Goal: Task Accomplishment & Management: Manage account settings

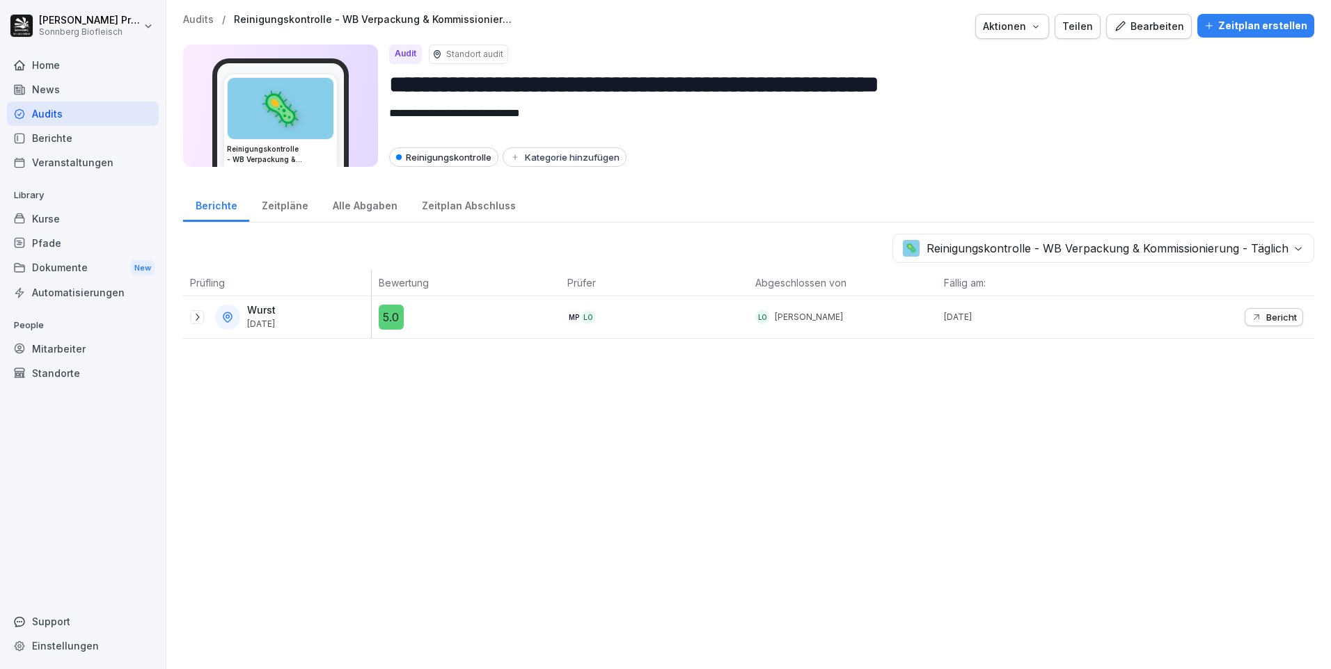
click at [95, 117] on div "Audits" at bounding box center [83, 114] width 152 height 24
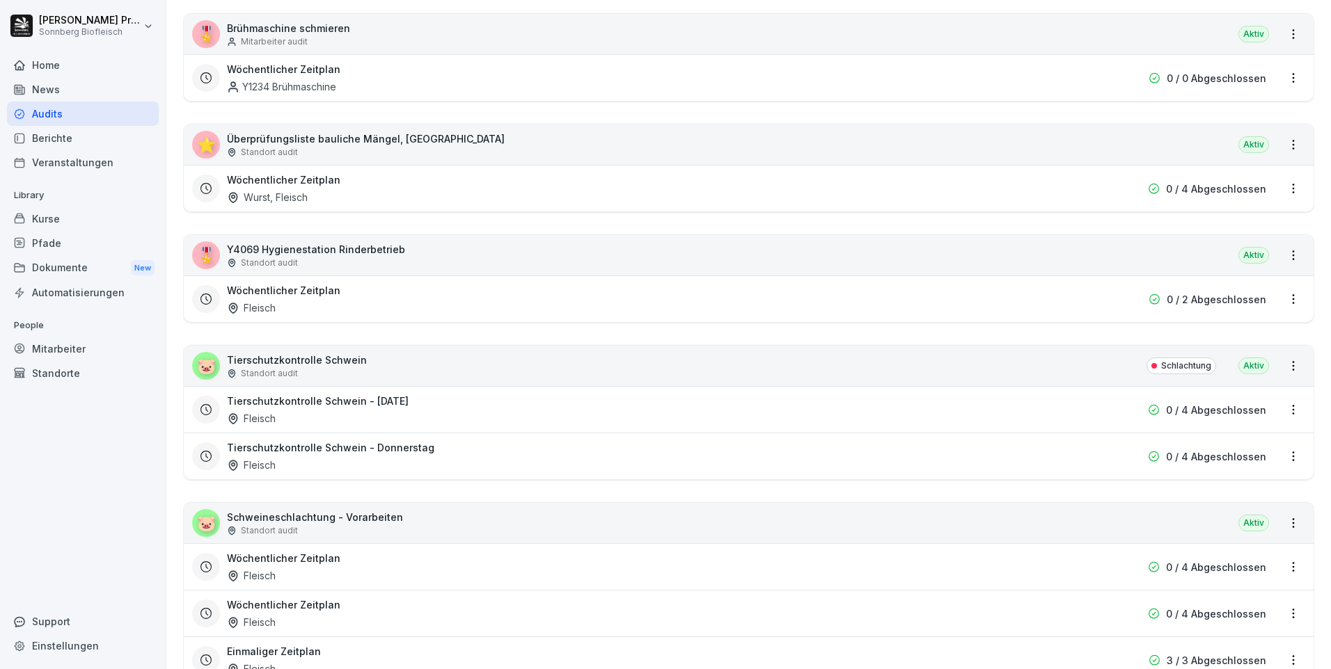
scroll to position [1948, 0]
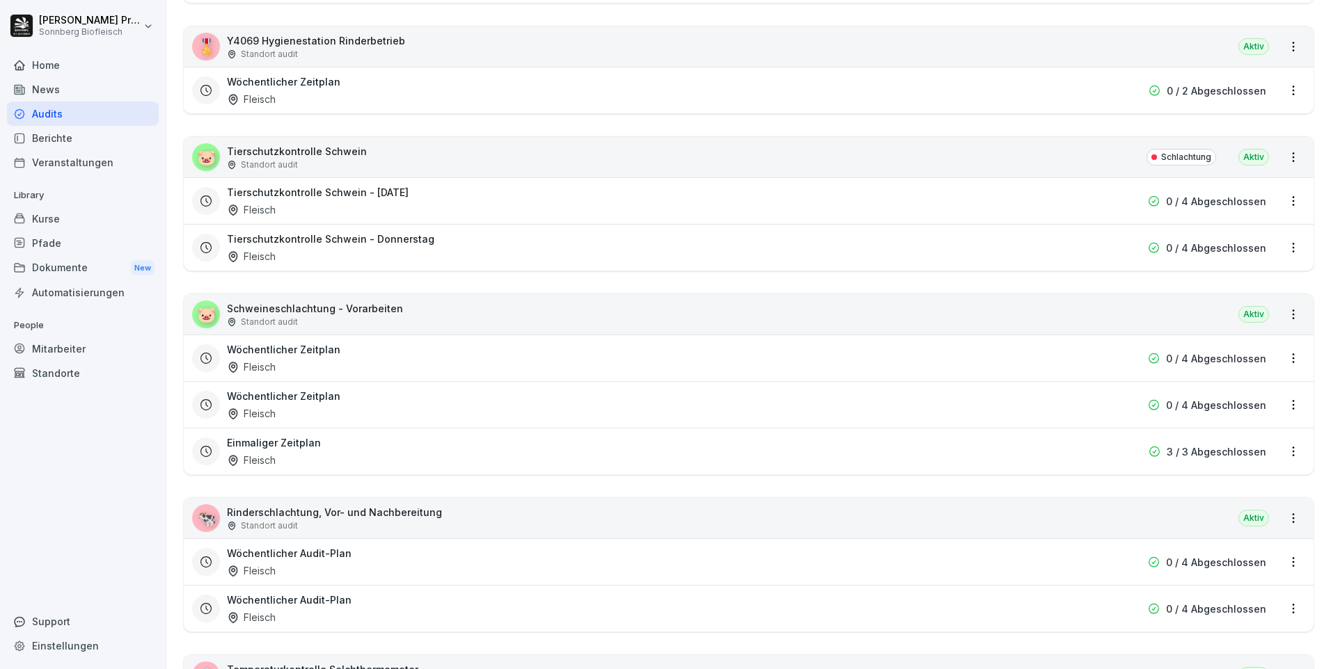
click at [415, 143] on div "🐷 Tierschutzkontrolle Schwein Standort audit Schlachtung [GEOGRAPHIC_DATA]" at bounding box center [748, 157] width 1129 height 40
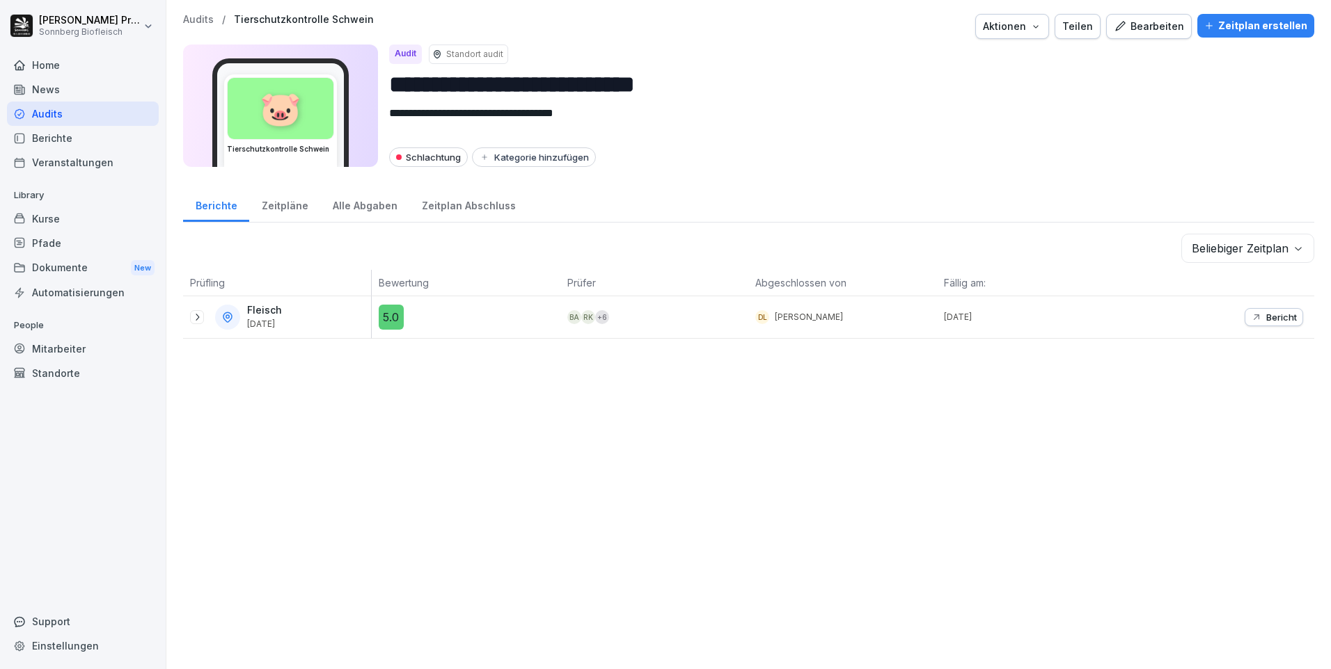
click at [706, 251] on body "**********" at bounding box center [665, 334] width 1331 height 669
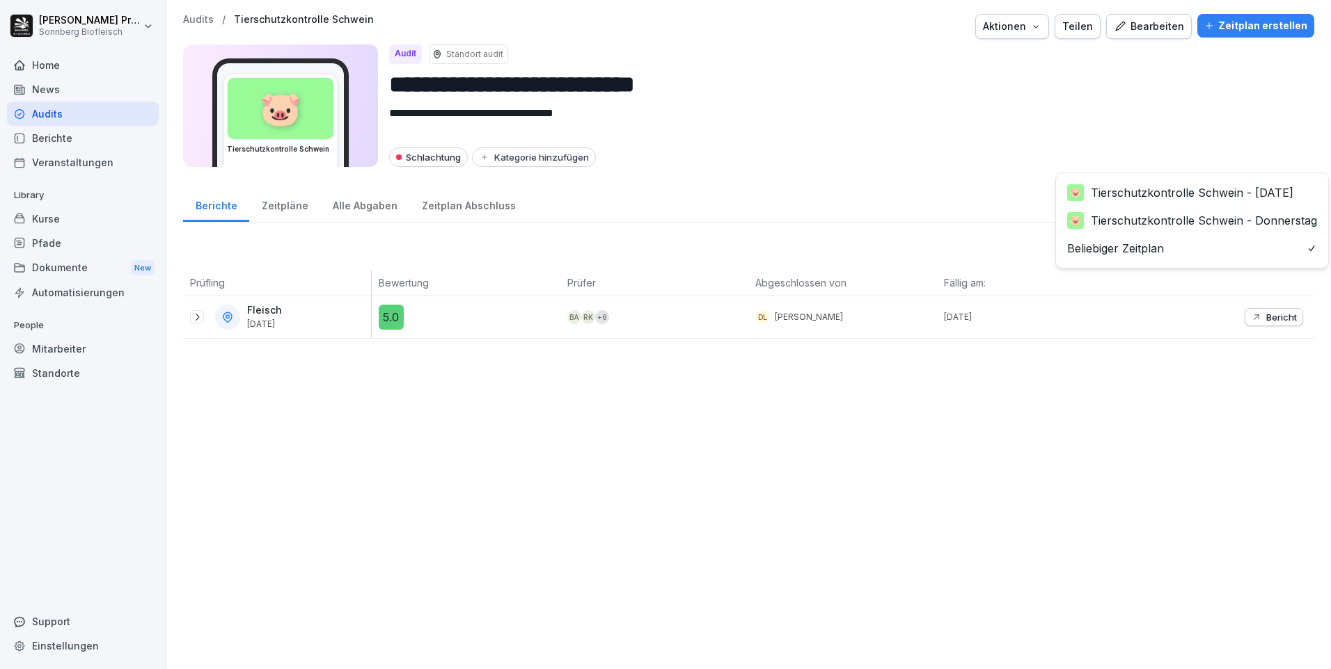
click at [706, 133] on html "**********" at bounding box center [665, 334] width 1331 height 669
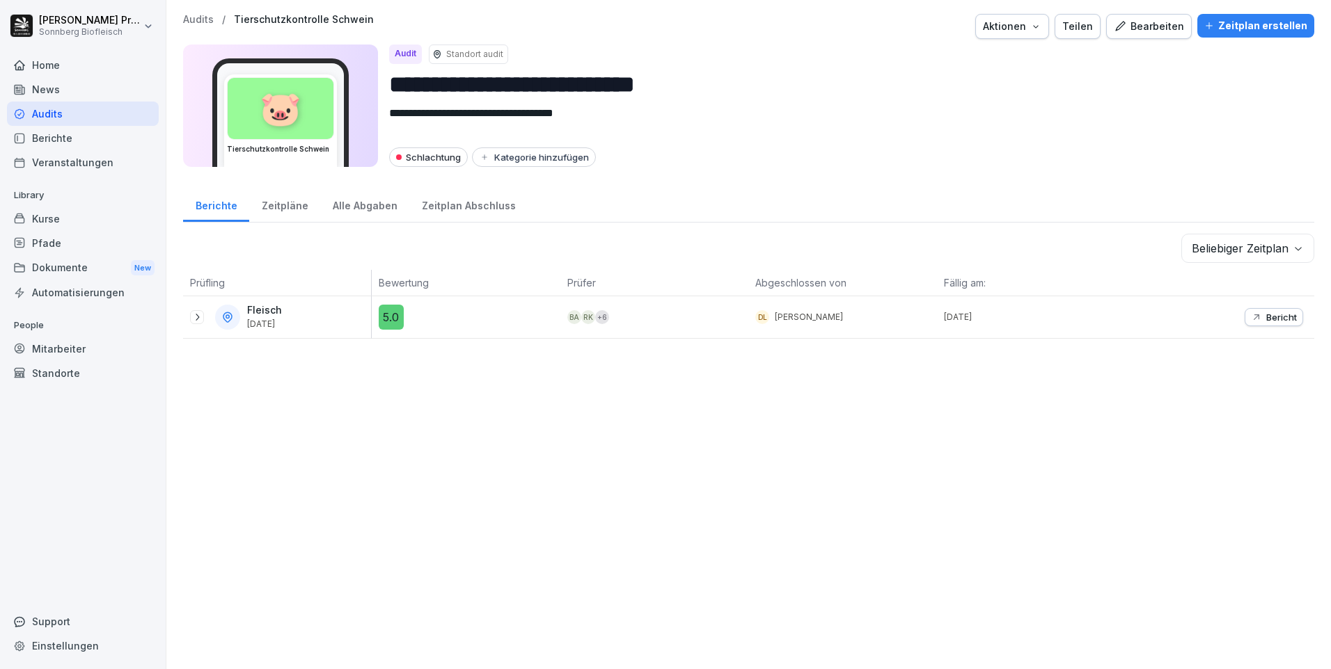
click at [292, 207] on div "Zeitpläne" at bounding box center [284, 203] width 71 height 35
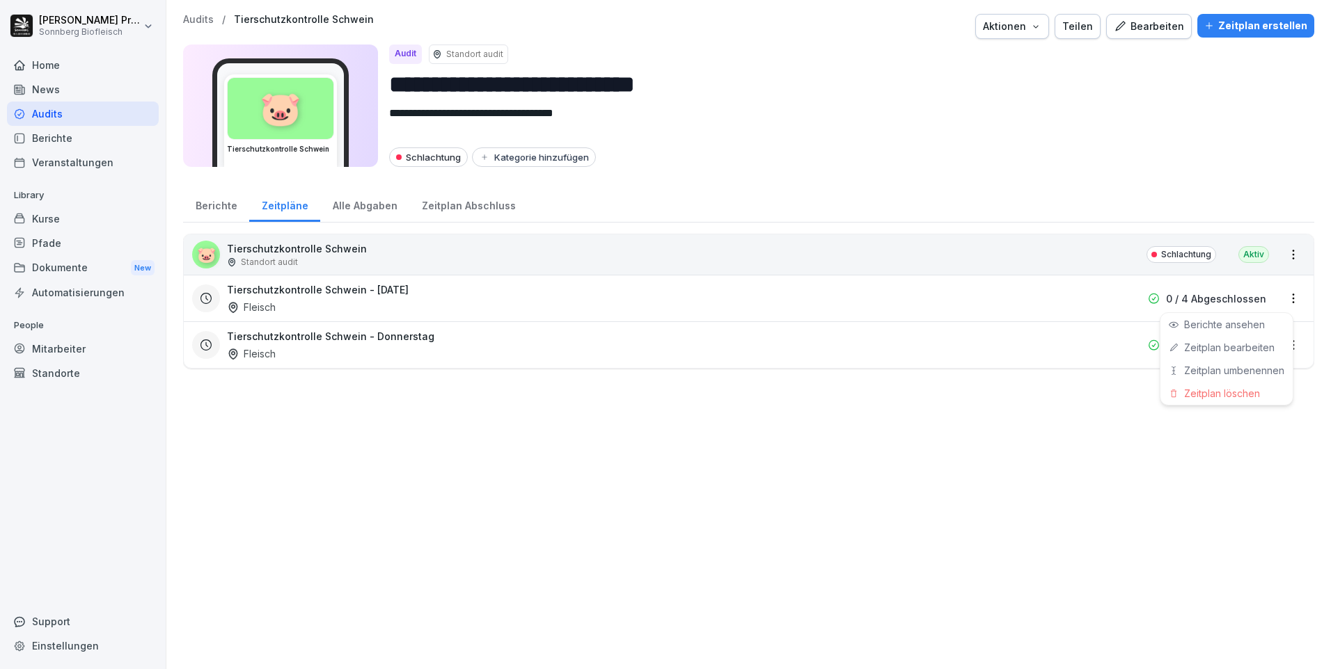
click at [706, 296] on html "**********" at bounding box center [665, 334] width 1331 height 669
click at [0, 0] on link "Zeitplan bearbeiten" at bounding box center [0, 0] width 0 height 0
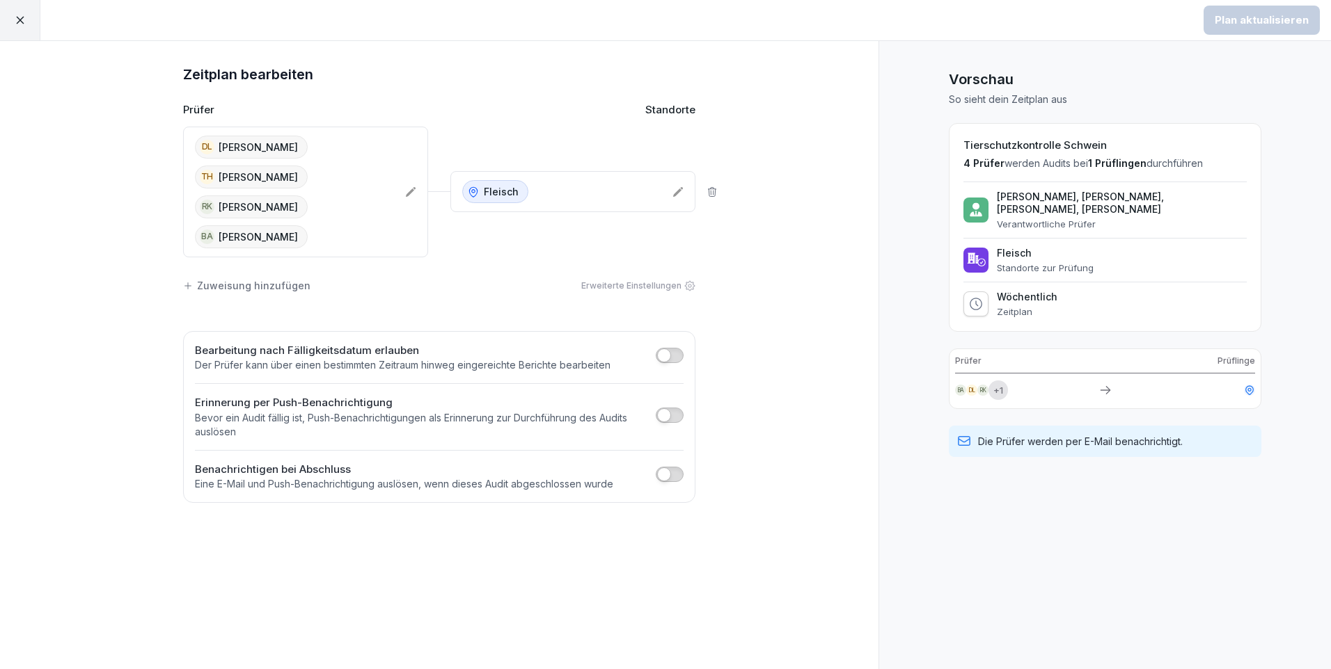
click at [8, 15] on div at bounding box center [20, 20] width 40 height 40
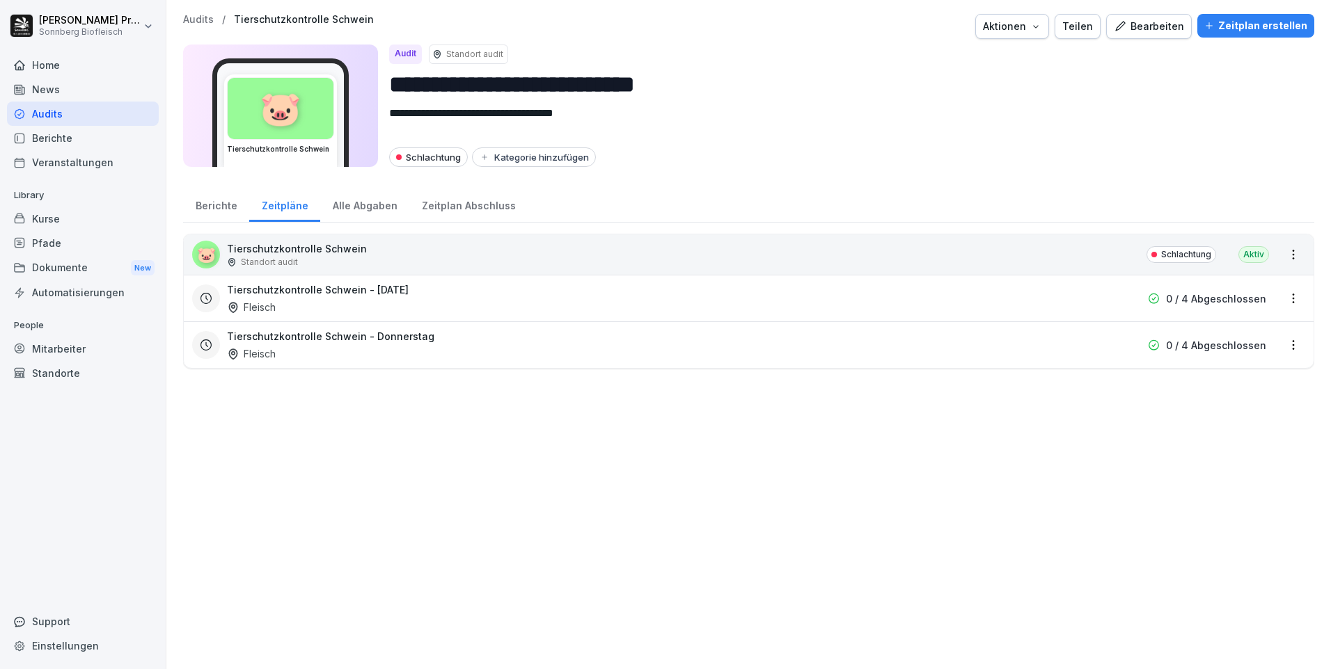
click at [84, 66] on div "Home" at bounding box center [83, 65] width 152 height 24
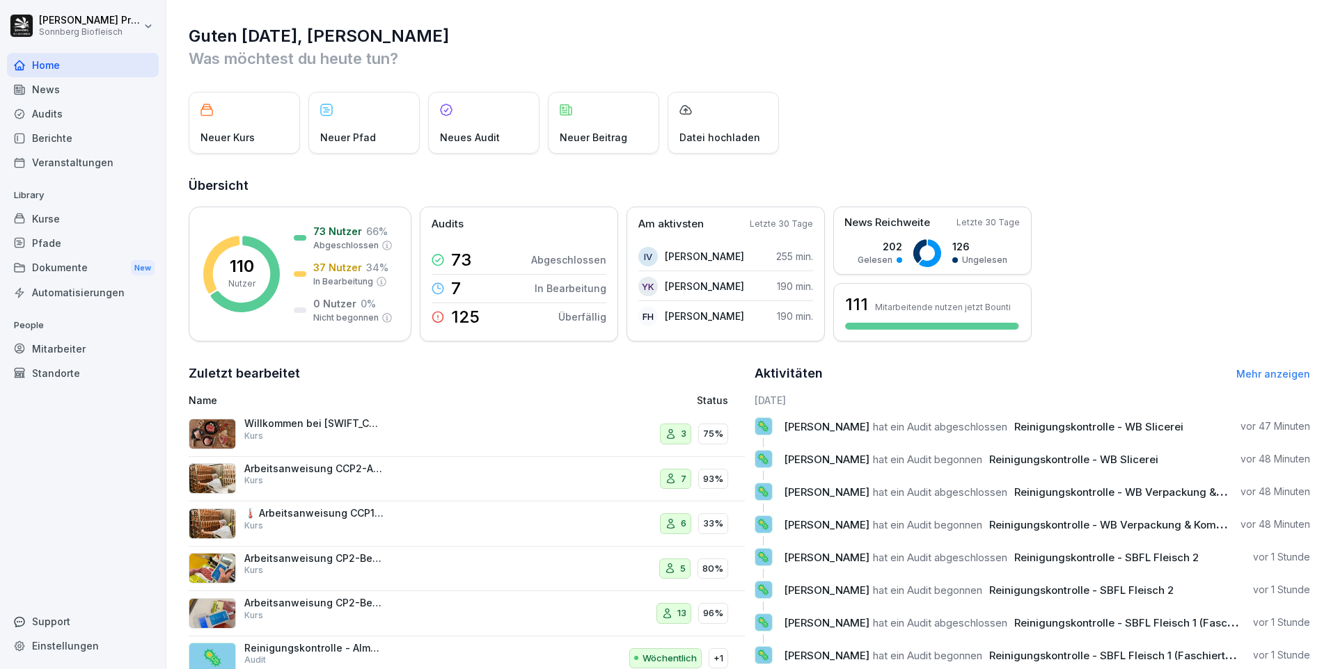
scroll to position [47, 0]
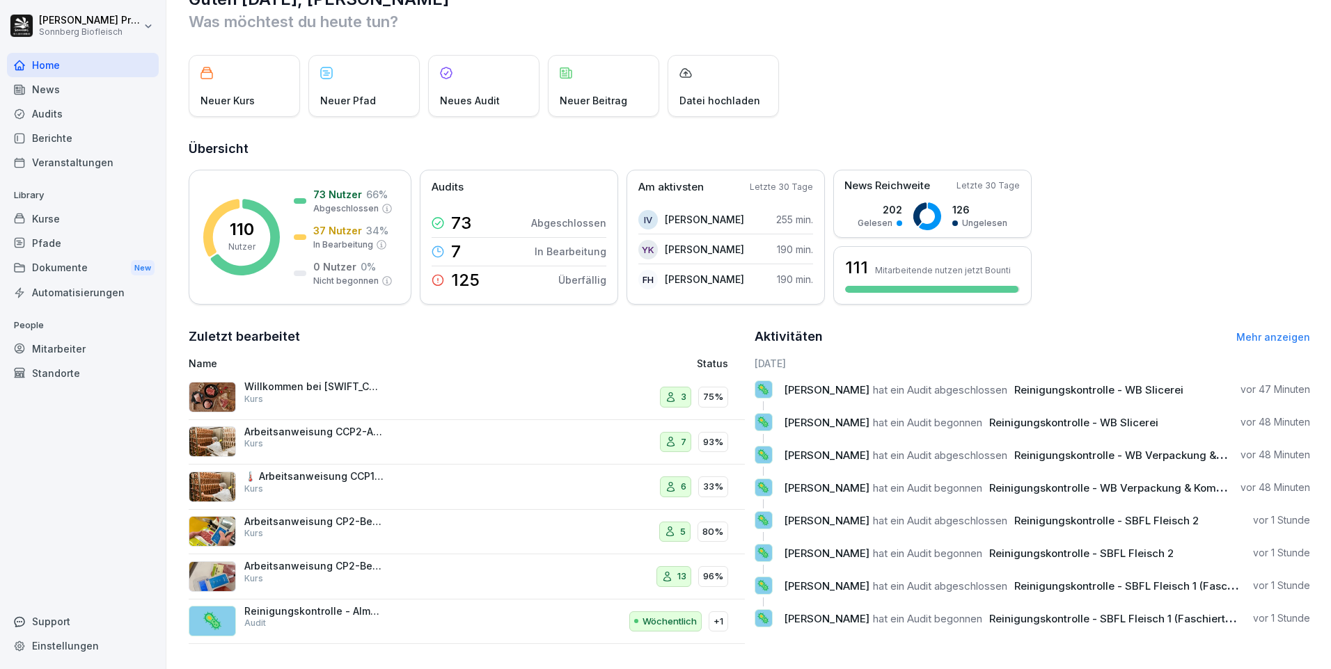
click at [706, 331] on link "Mehr anzeigen" at bounding box center [1273, 337] width 74 height 12
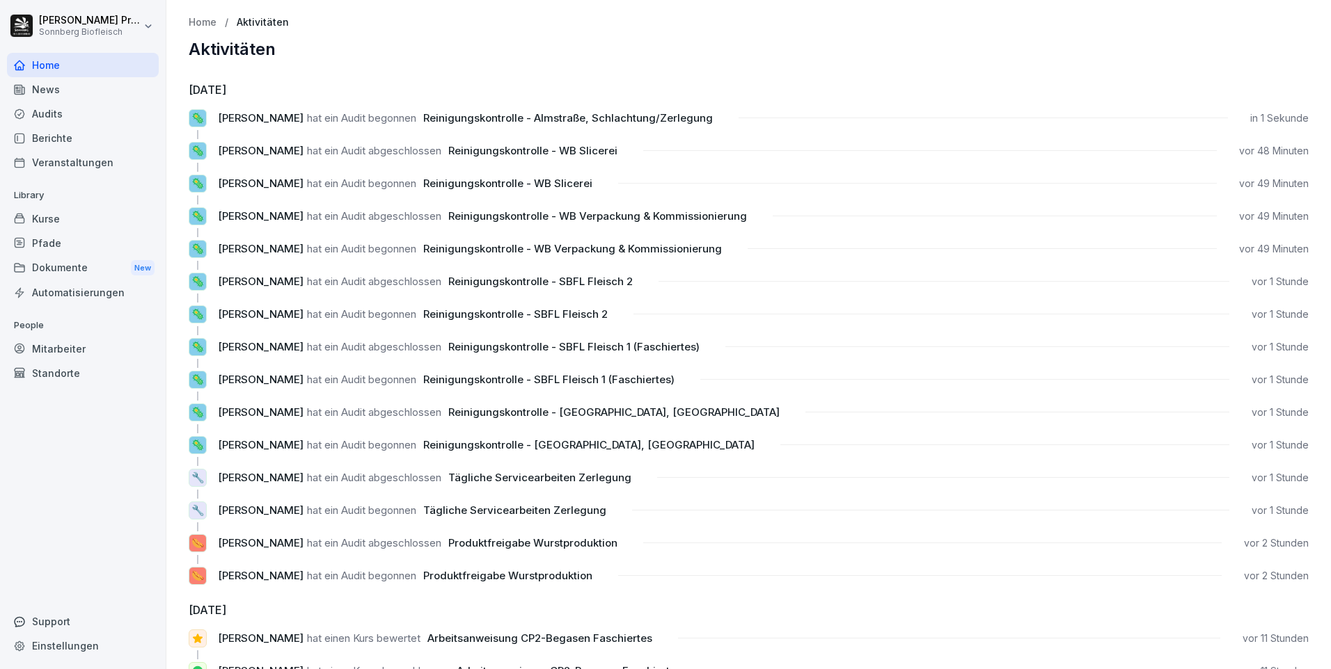
click at [205, 22] on p "Home" at bounding box center [203, 23] width 28 height 12
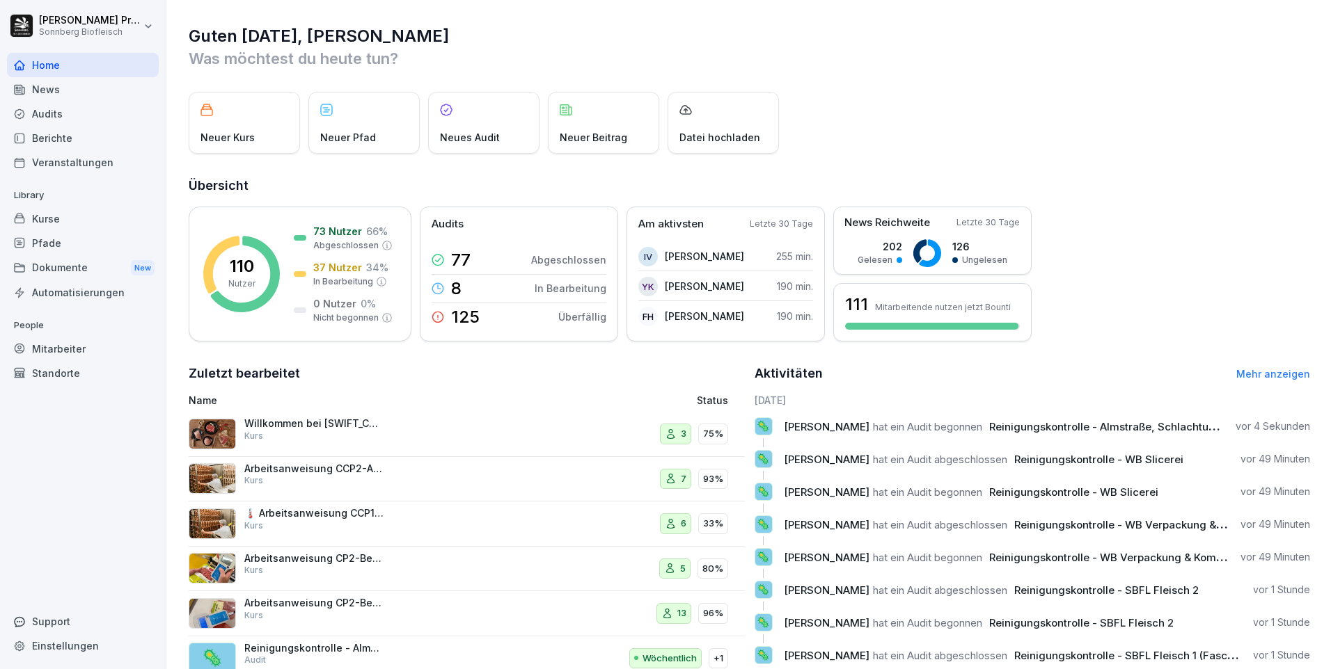
click at [100, 115] on div "Audits" at bounding box center [83, 114] width 152 height 24
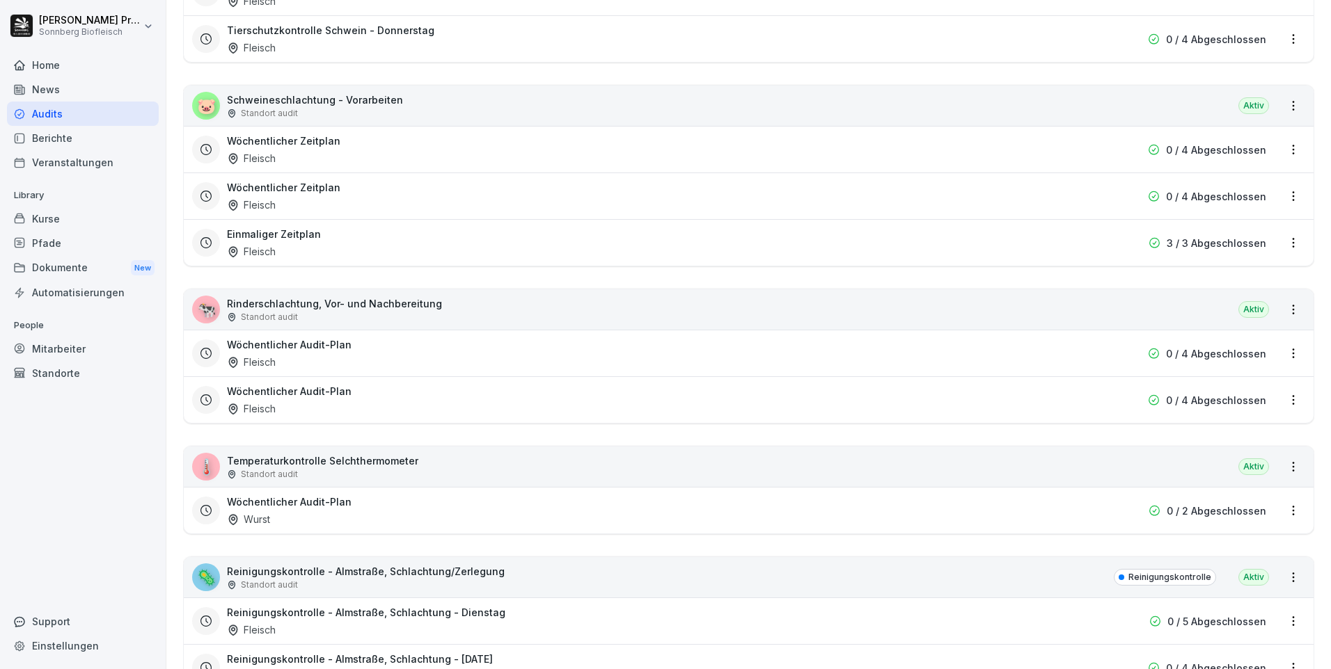
scroll to position [2296, 0]
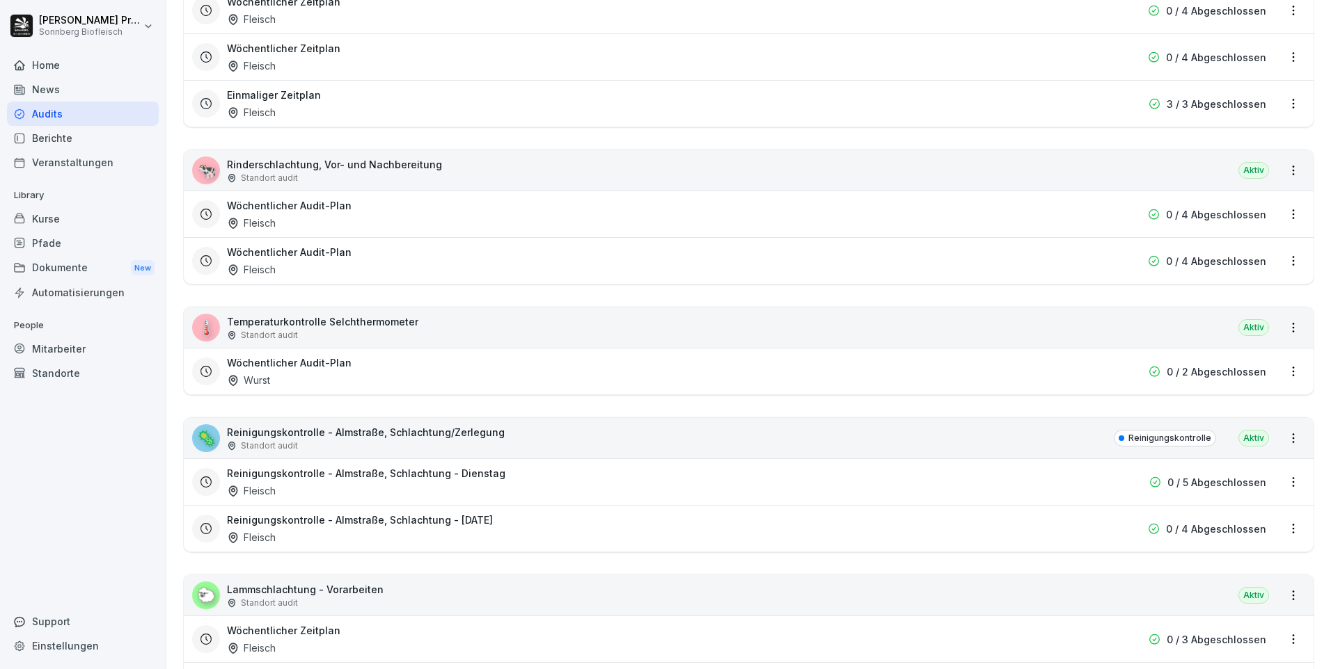
click at [585, 202] on div "Wöchentlicher Audit-Plan Fleisch" at bounding box center [659, 214] width 865 height 32
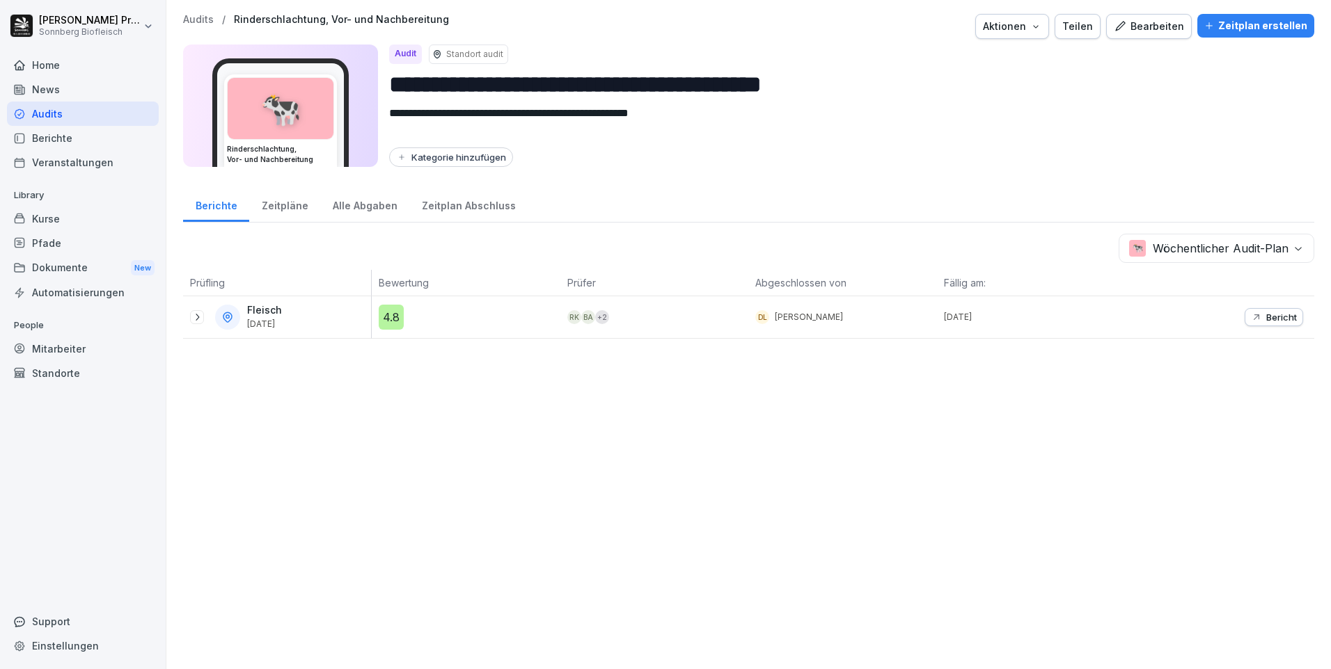
click at [289, 209] on div "Zeitpläne" at bounding box center [284, 203] width 71 height 35
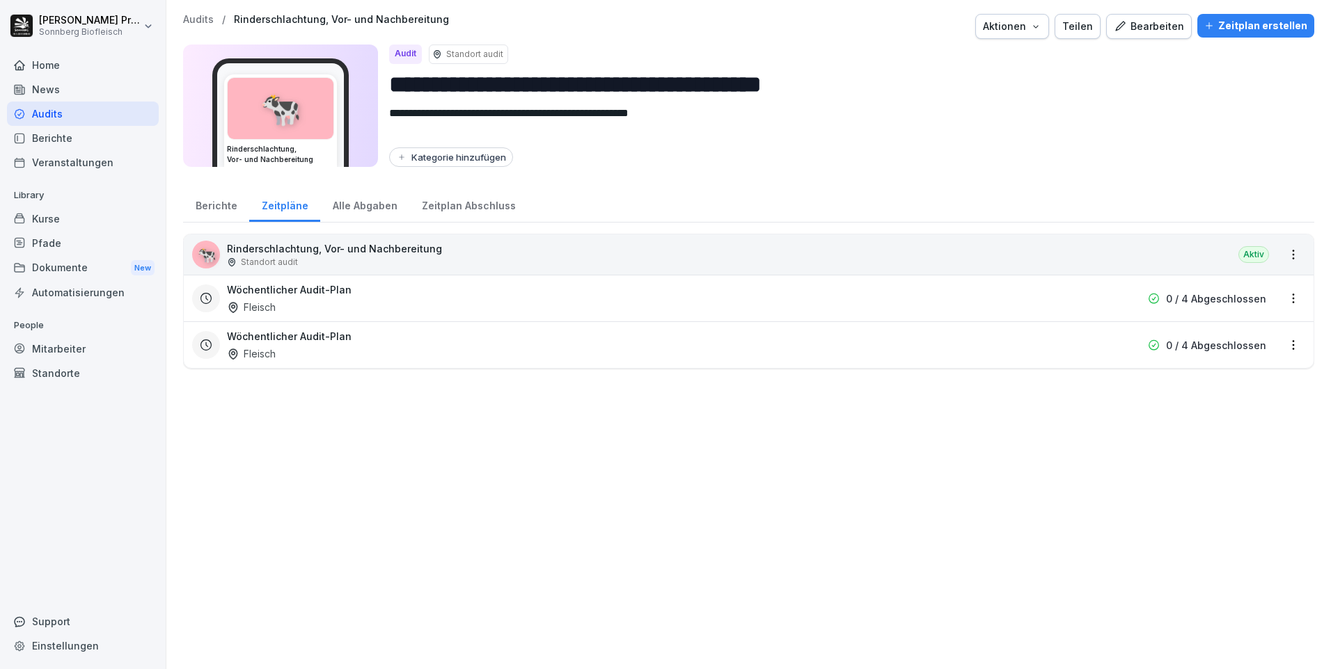
click at [706, 304] on html "**********" at bounding box center [665, 334] width 1331 height 669
click at [0, 0] on link "Zeitplan bearbeiten" at bounding box center [0, 0] width 0 height 0
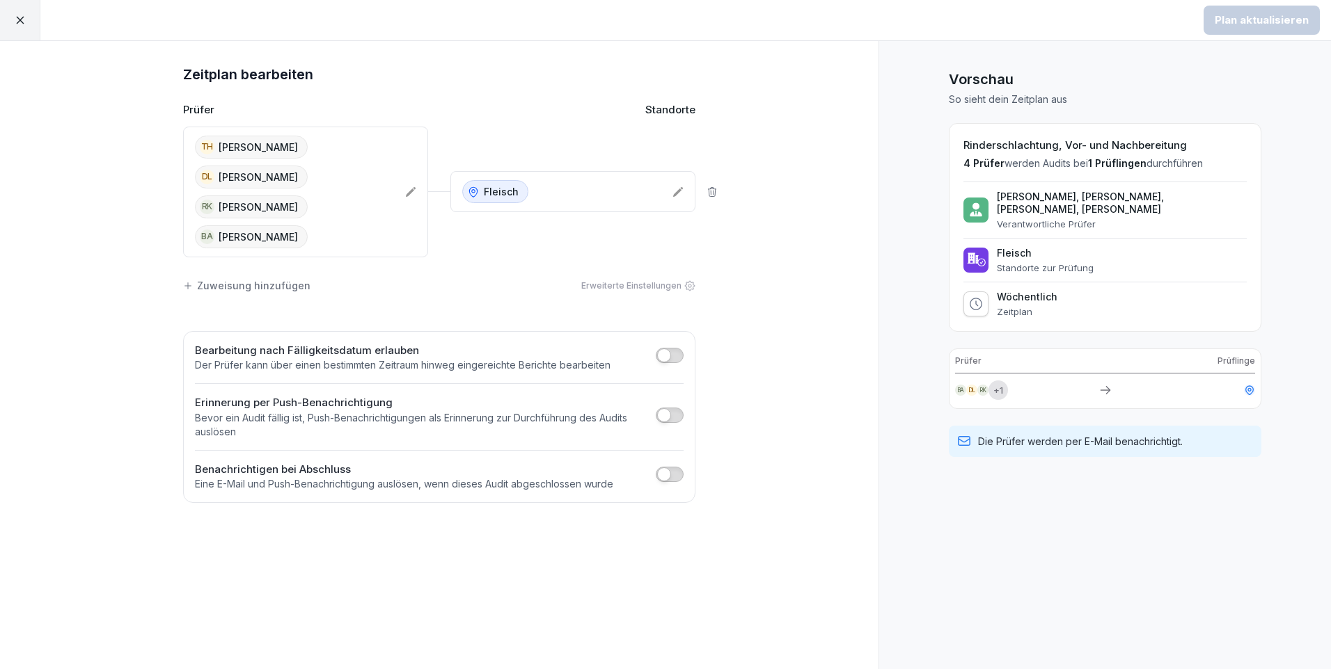
click at [21, 19] on icon at bounding box center [20, 21] width 8 height 8
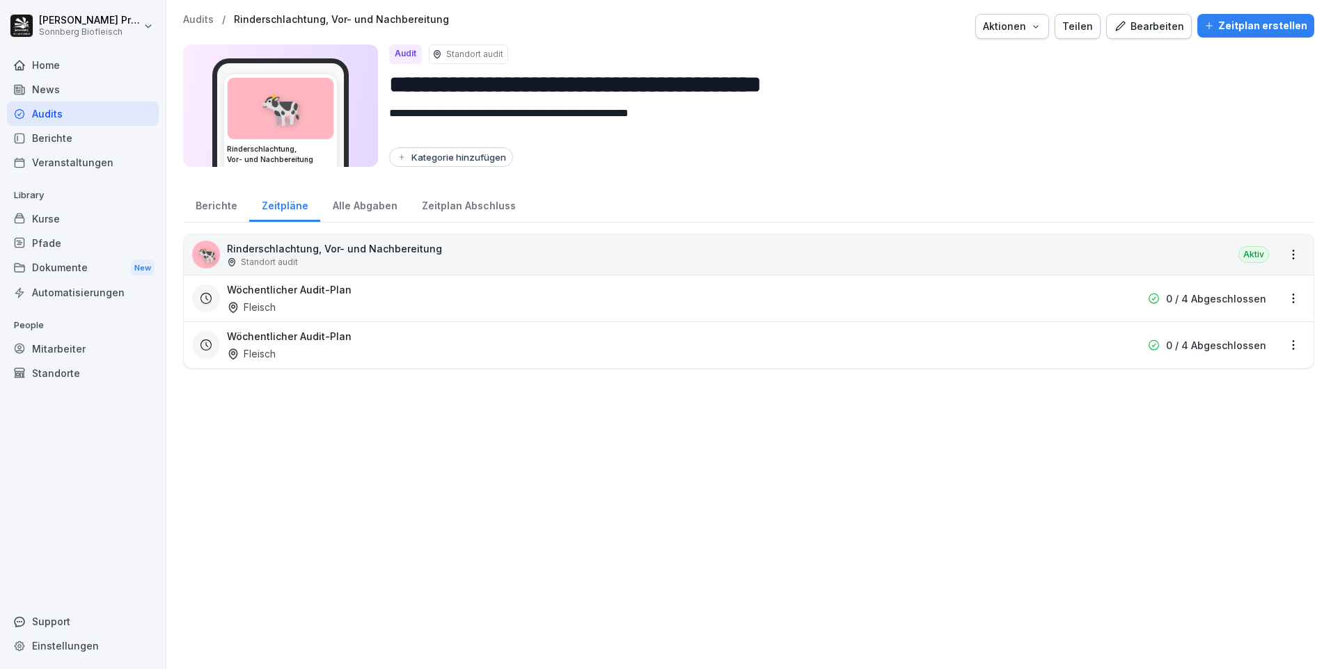
click at [195, 20] on p "Audits" at bounding box center [198, 20] width 31 height 12
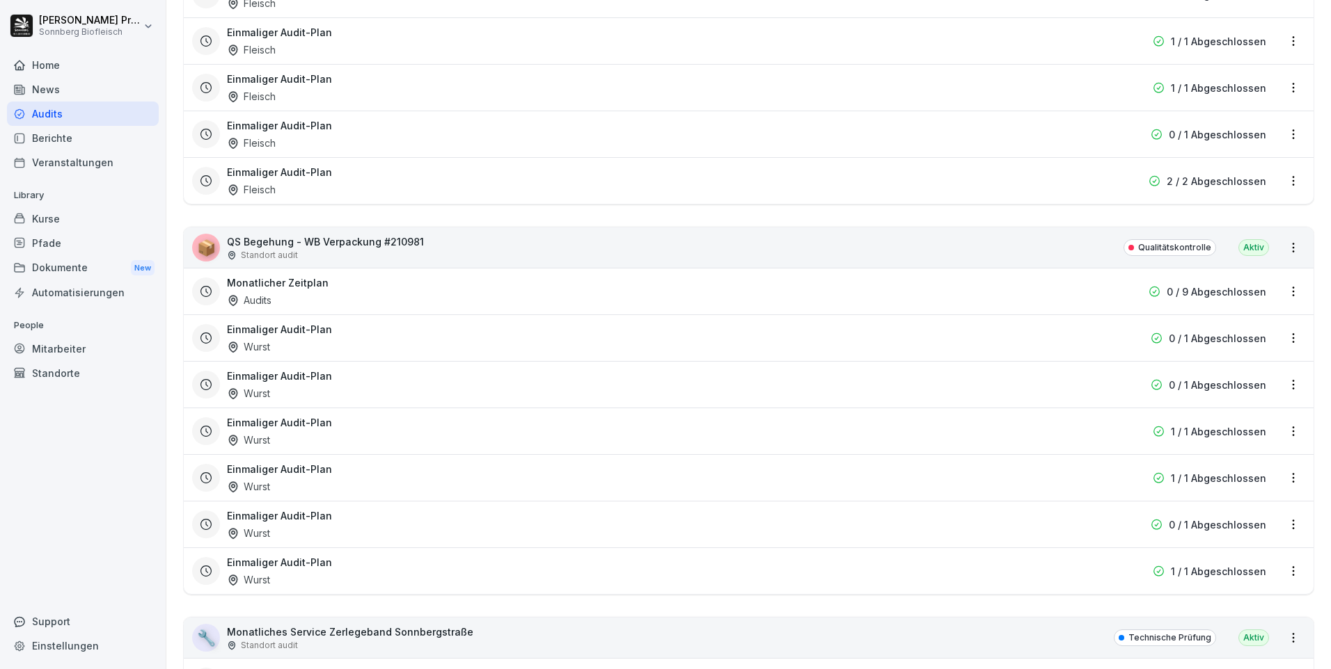
scroll to position [7143, 0]
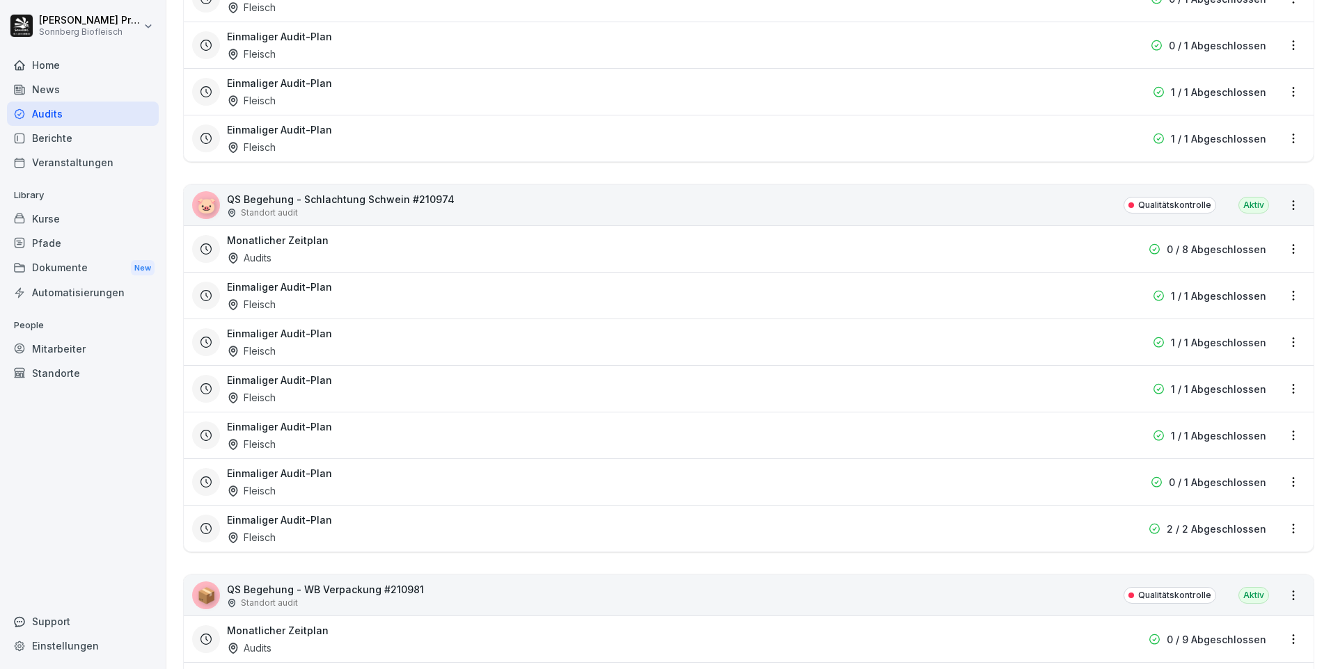
click at [706, 335] on div "Einmaliger Audit-Plan Fleisch" at bounding box center [659, 342] width 865 height 32
